Goal: Task Accomplishment & Management: Use online tool/utility

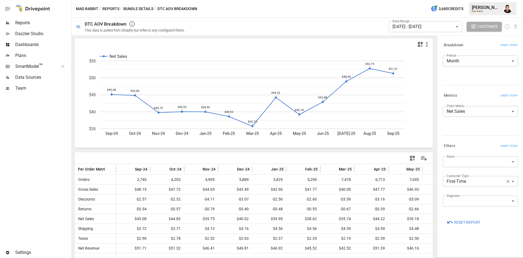
click at [475, 223] on span "Reset Report" at bounding box center [467, 222] width 26 height 7
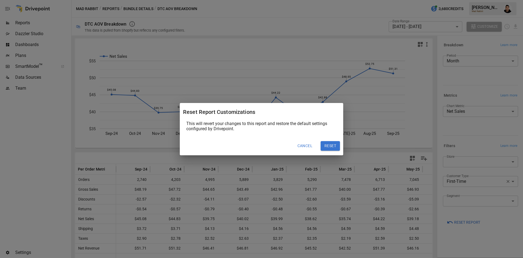
click at [340, 147] on div "Cancel Reset" at bounding box center [262, 146] width 164 height 19
click at [334, 146] on button "Reset" at bounding box center [330, 146] width 19 height 10
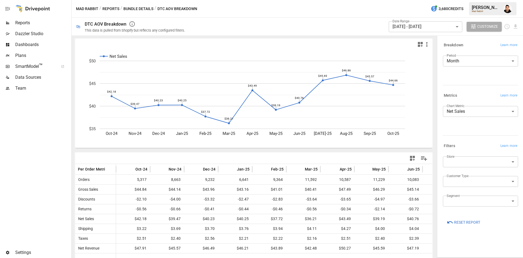
click at [480, 0] on body "Reports Dazzler Studio Dashboards Plans SmartModel ™ Data Sources Team Settings…" at bounding box center [261, 0] width 523 height 0
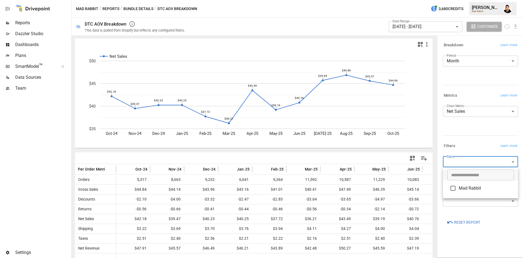
click at [483, 140] on div at bounding box center [261, 129] width 523 height 258
click at [499, 0] on body "Reports Dazzler Studio Dashboards Plans SmartModel ™ Data Sources Team Settings…" at bounding box center [261, 0] width 523 height 0
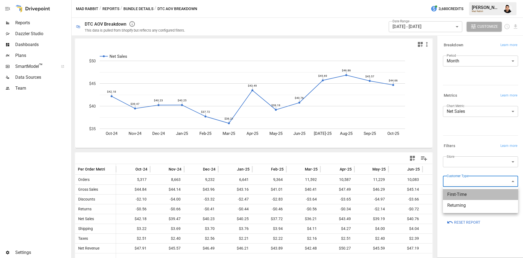
click at [477, 194] on span "First-Time" at bounding box center [481, 194] width 67 height 7
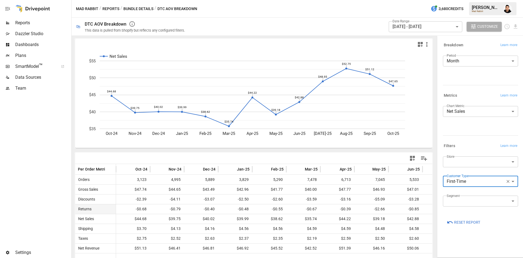
scroll to position [0, 133]
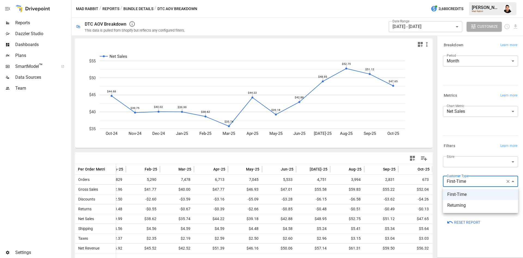
click at [475, 0] on body "Reports Dazzler Studio Dashboards Plans SmartModel ™ Data Sources Team Settings…" at bounding box center [261, 0] width 523 height 0
click at [466, 204] on span "Returning" at bounding box center [481, 205] width 67 height 7
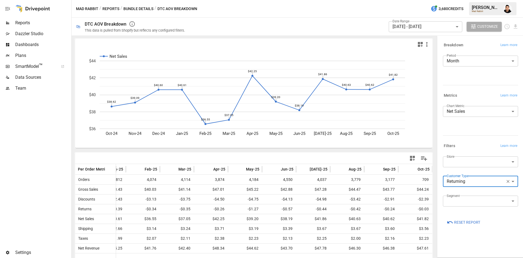
click at [485, 0] on body "Reports Dazzler Studio Dashboards Plans SmartModel ™ Data Sources Team Settings…" at bounding box center [261, 0] width 523 height 0
click at [466, 194] on span "First-Time" at bounding box center [481, 194] width 67 height 7
type input "**********"
